Goal: Task Accomplishment & Management: Manage account settings

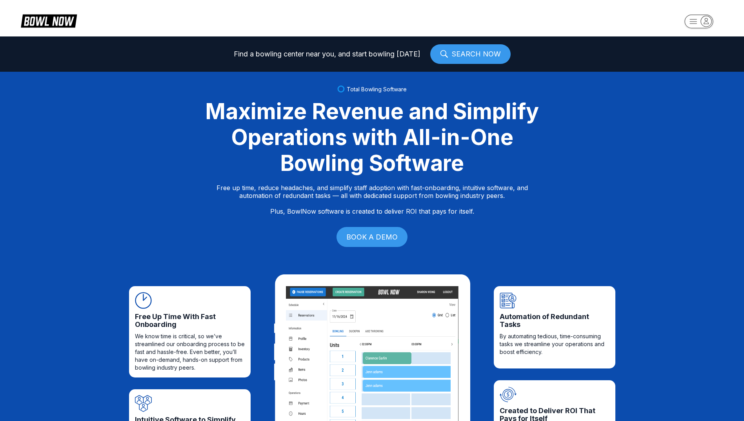
click at [709, 21] on icon "button" at bounding box center [706, 21] width 11 height 11
click at [700, 64] on div "Center Sign In" at bounding box center [699, 62] width 55 height 14
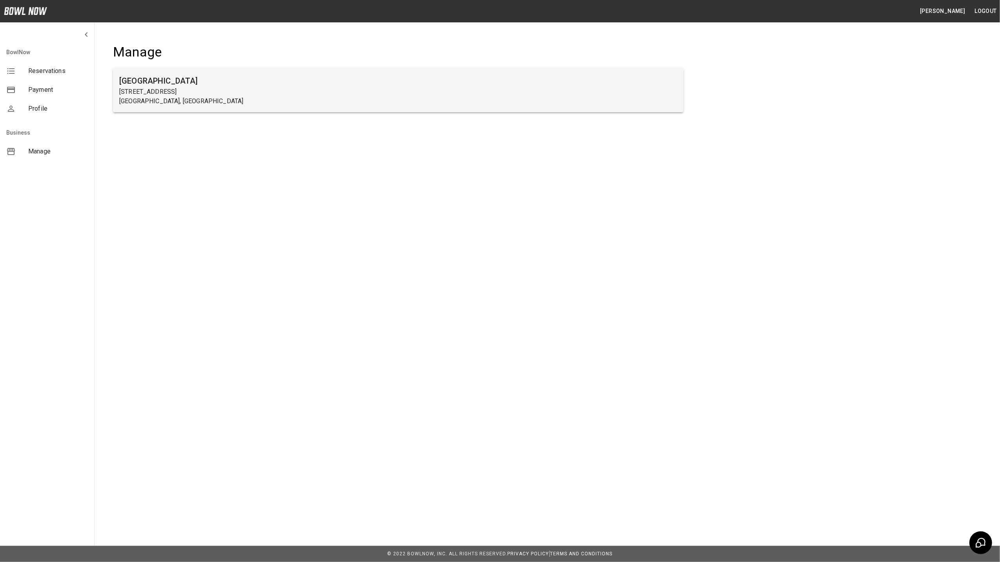
click at [131, 82] on h6 "Farmington Lanes" at bounding box center [398, 81] width 558 height 13
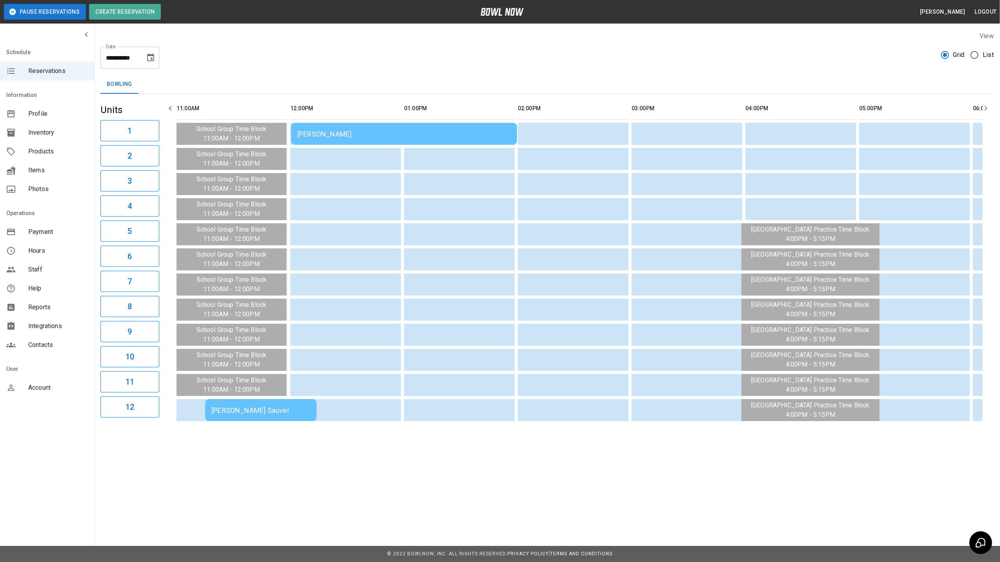
click at [330, 135] on div "Ryan Timm" at bounding box center [403, 134] width 213 height 8
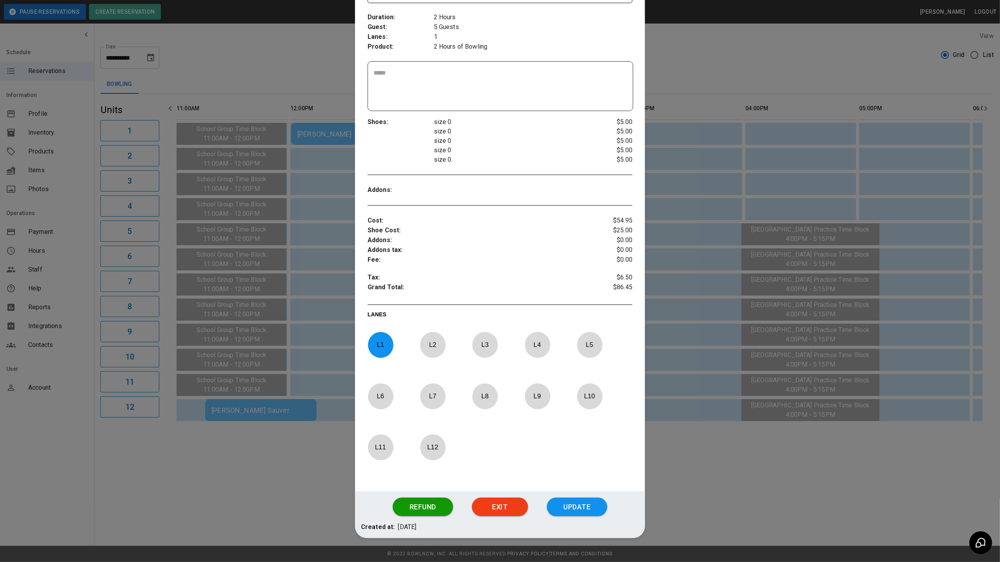
scroll to position [142, 0]
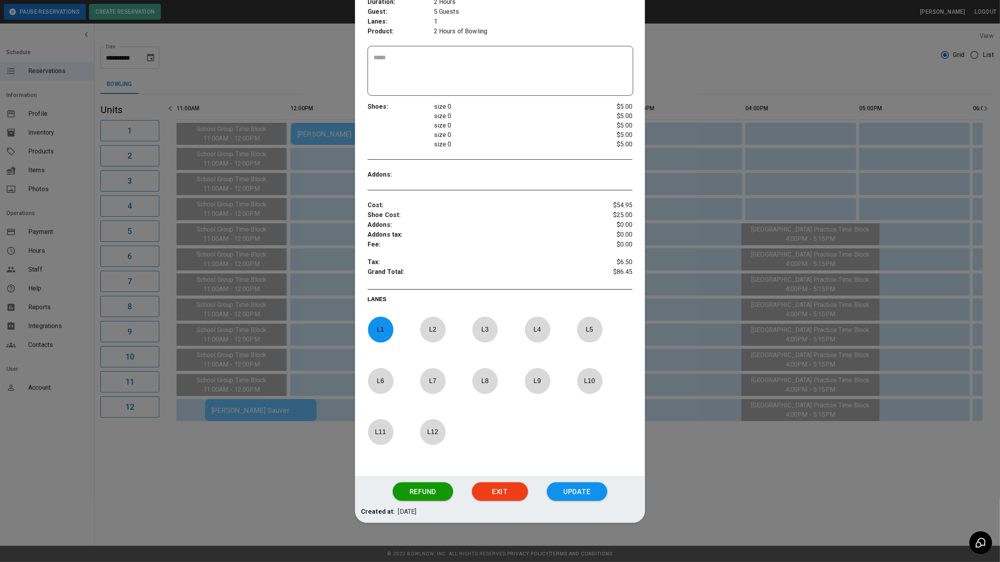
click at [381, 434] on p "L 11" at bounding box center [381, 432] width 26 height 18
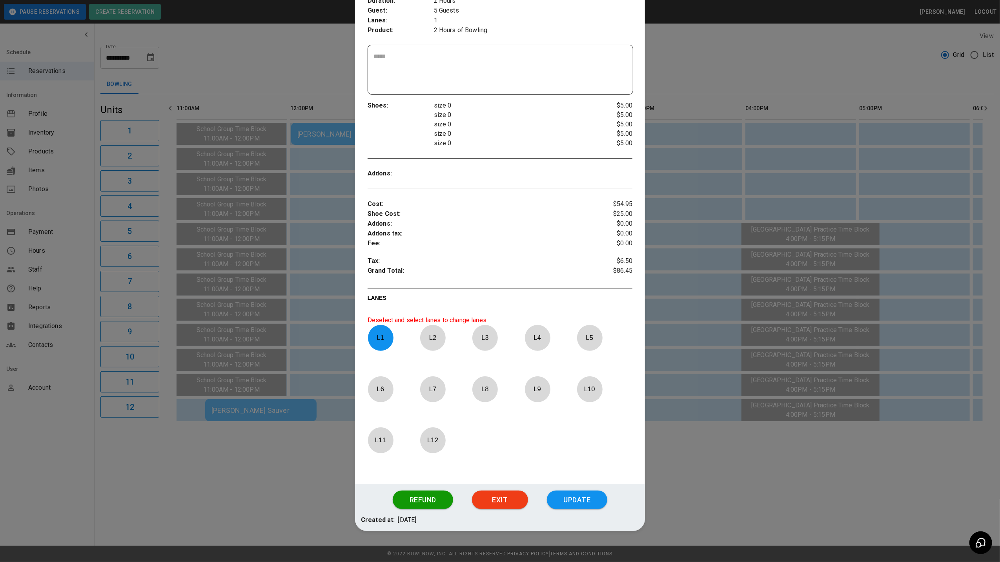
click at [376, 340] on p "L 1" at bounding box center [381, 337] width 26 height 18
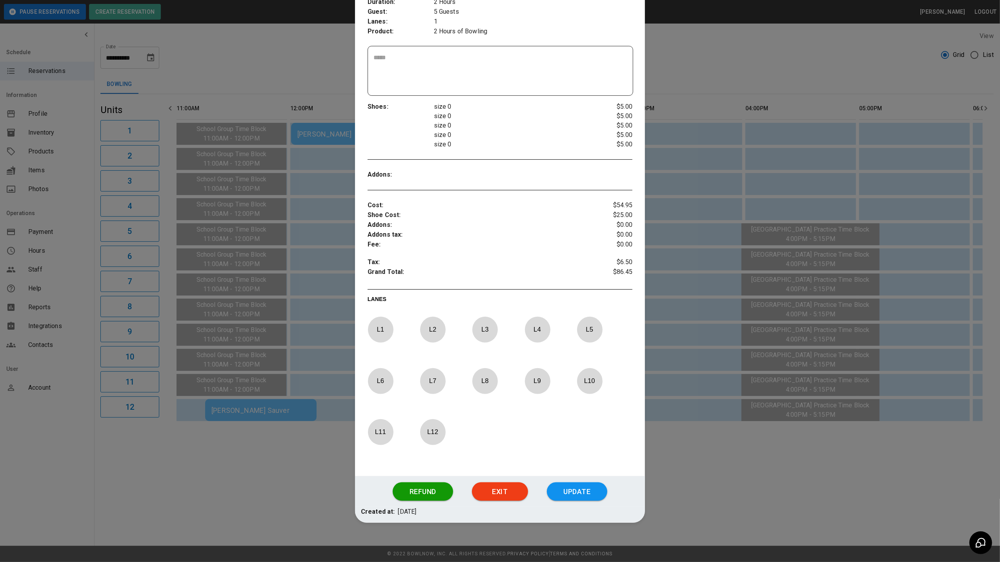
click at [385, 429] on p "L 11" at bounding box center [381, 432] width 26 height 18
click at [587, 490] on button "Update" at bounding box center [577, 491] width 60 height 19
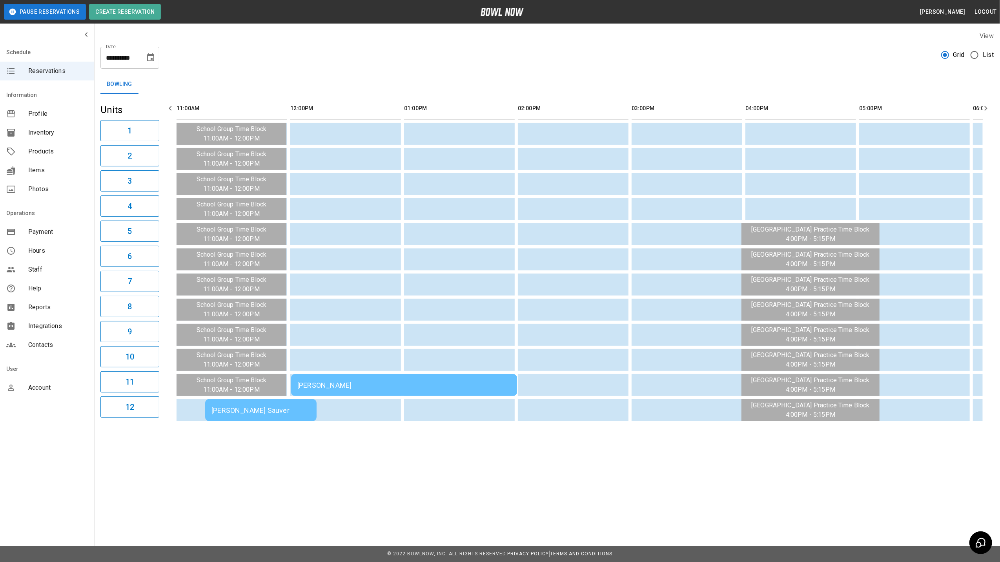
click at [374, 389] on div "Ryan Timm" at bounding box center [403, 385] width 213 height 8
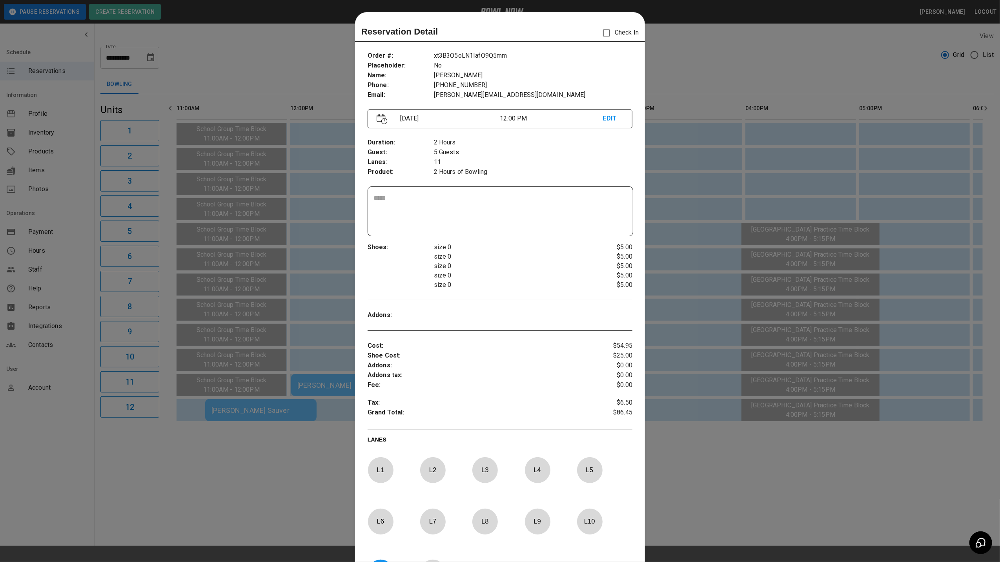
scroll to position [0, 0]
click at [675, 75] on div at bounding box center [500, 281] width 1000 height 562
